Goal: Obtain resource: Obtain resource

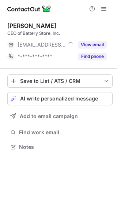
scroll to position [142, 117]
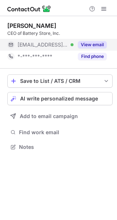
click at [90, 45] on button "View email" at bounding box center [92, 44] width 29 height 7
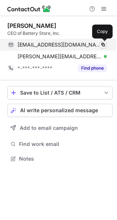
click at [103, 43] on span at bounding box center [104, 45] width 6 height 6
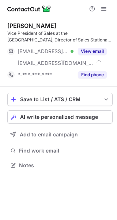
scroll to position [160, 117]
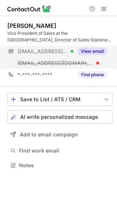
click at [99, 50] on button "View email" at bounding box center [92, 51] width 29 height 7
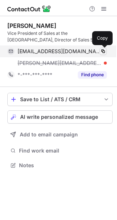
click at [105, 51] on span at bounding box center [104, 51] width 6 height 6
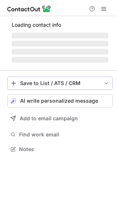
scroll to position [142, 117]
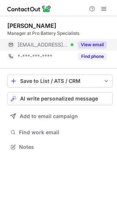
click at [90, 45] on button "View email" at bounding box center [92, 44] width 29 height 7
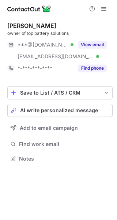
scroll to position [154, 117]
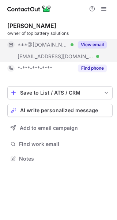
click at [97, 43] on button "View email" at bounding box center [92, 44] width 29 height 7
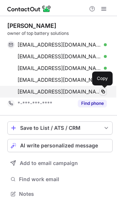
click at [103, 91] on span at bounding box center [104, 92] width 6 height 6
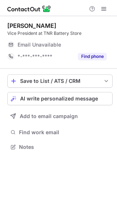
scroll to position [142, 117]
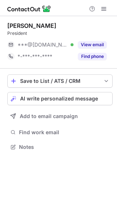
scroll to position [142, 117]
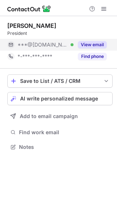
click at [92, 44] on button "View email" at bounding box center [92, 44] width 29 height 7
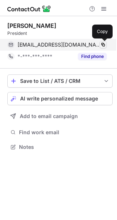
click at [103, 46] on span at bounding box center [104, 45] width 6 height 6
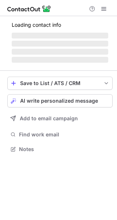
scroll to position [142, 117]
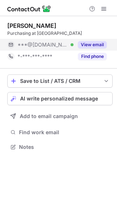
click at [97, 40] on div "View email" at bounding box center [90, 45] width 33 height 12
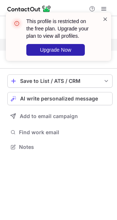
click at [106, 18] on span at bounding box center [106, 18] width 6 height 7
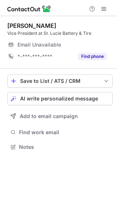
scroll to position [142, 117]
